Goal: Task Accomplishment & Management: Use online tool/utility

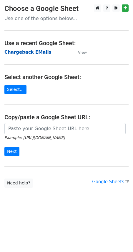
click at [40, 54] on strong "Chargeback EMails" at bounding box center [27, 52] width 47 height 5
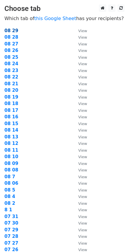
click at [13, 31] on strong "08 29" at bounding box center [11, 30] width 14 height 5
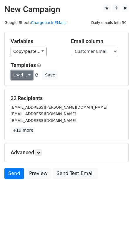
click at [27, 76] on link "Load..." at bounding box center [22, 75] width 23 height 9
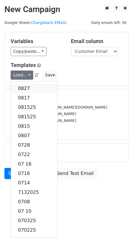
click at [27, 91] on link "0827" at bounding box center [34, 88] width 47 height 9
